Goal: Find specific page/section: Find specific page/section

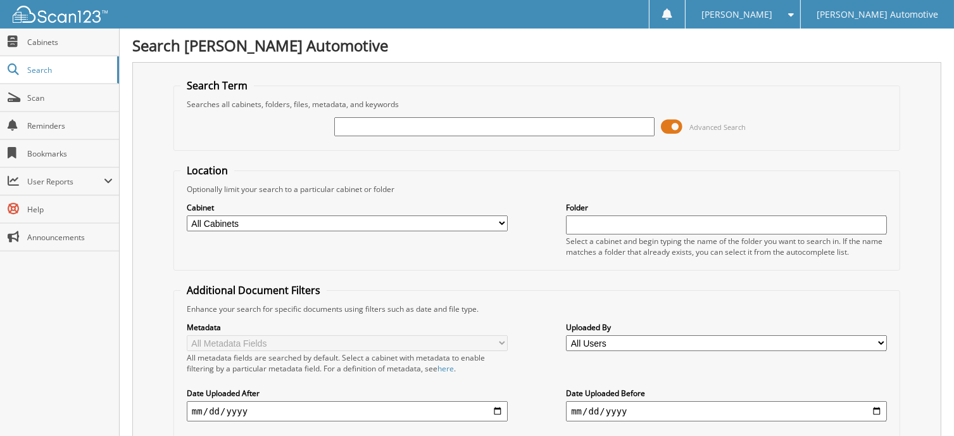
click at [348, 122] on input "text" at bounding box center [494, 126] width 321 height 19
type input "5"
drag, startPoint x: 63, startPoint y: 334, endPoint x: 134, endPoint y: 225, distance: 129.7
click at [65, 334] on div "Close Cabinets Search Scan Reminders Bookmarks User Reports" at bounding box center [60, 232] width 120 height 407
click at [360, 123] on input "text" at bounding box center [494, 126] width 321 height 19
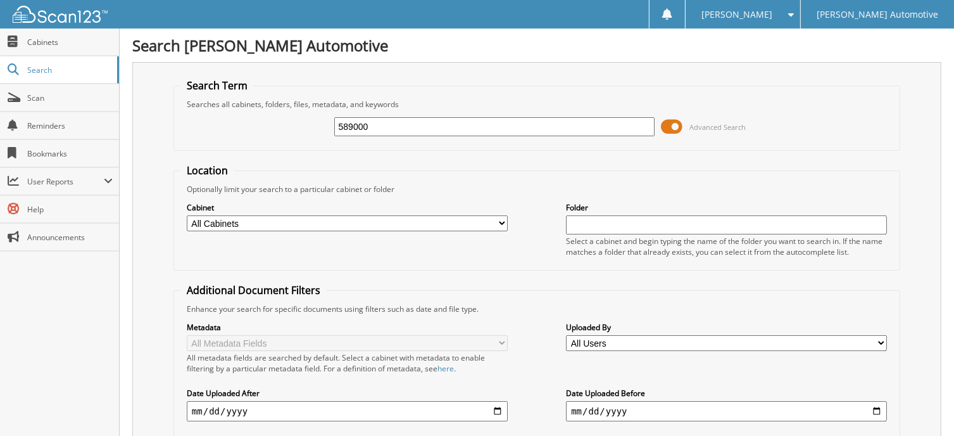
type input "589000"
drag, startPoint x: 319, startPoint y: 124, endPoint x: 305, endPoint y: 124, distance: 14.6
click at [305, 124] on div "589000 Advanced Search" at bounding box center [537, 127] width 713 height 34
paste input "592896"
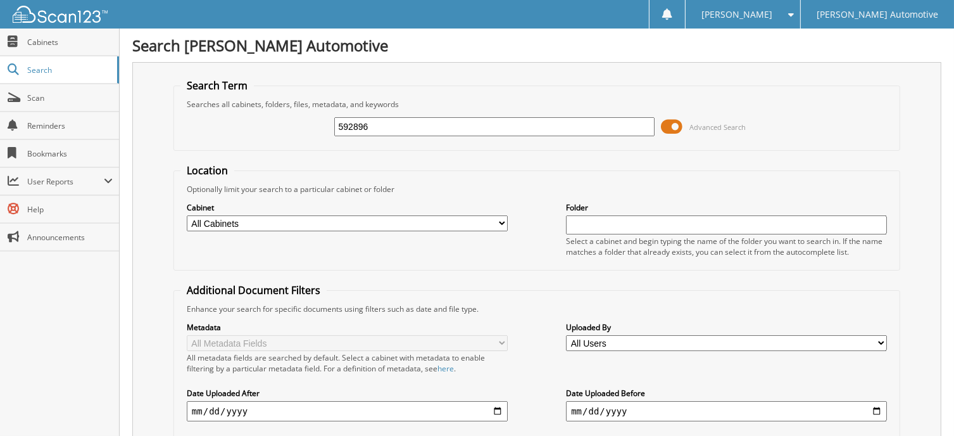
type input "592896"
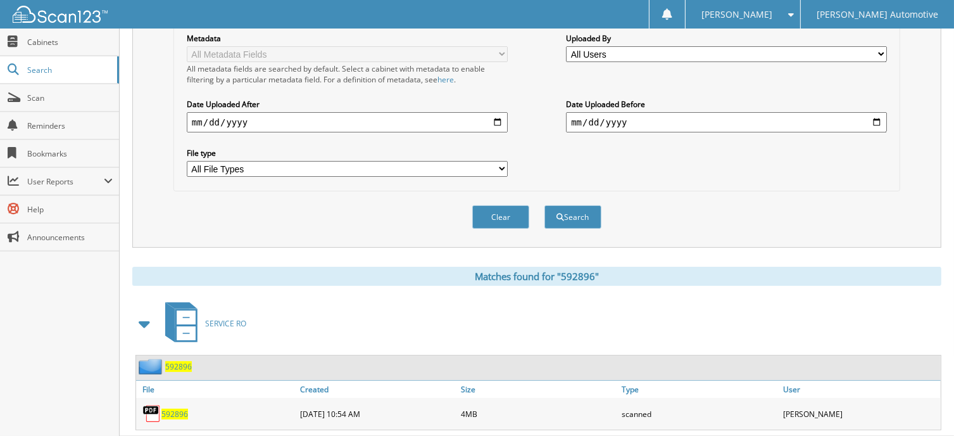
scroll to position [308, 0]
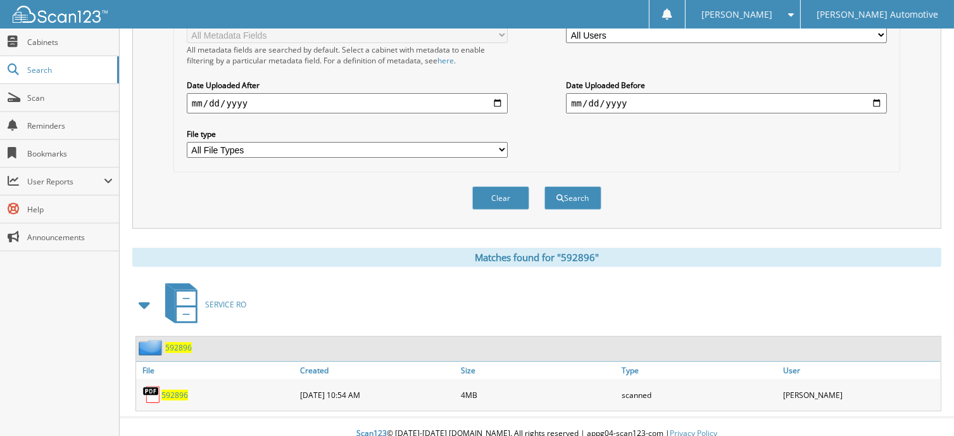
click at [182, 342] on span "592896" at bounding box center [178, 347] width 27 height 11
